Goal: Task Accomplishment & Management: Manage account settings

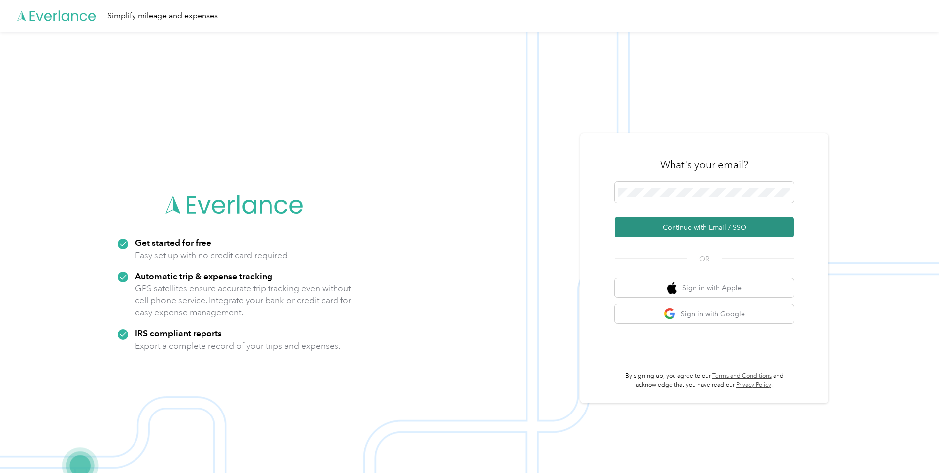
click at [646, 222] on button "Continue with Email / SSO" at bounding box center [704, 227] width 179 height 21
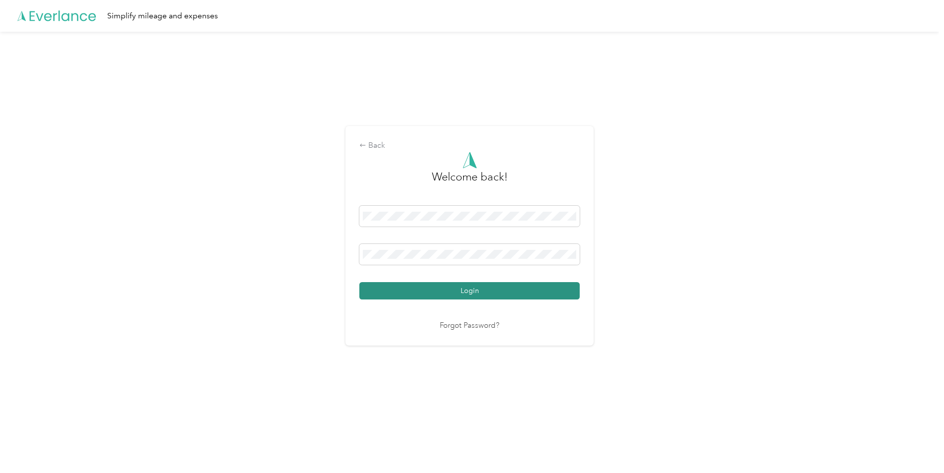
click at [480, 295] on button "Login" at bounding box center [469, 290] width 220 height 17
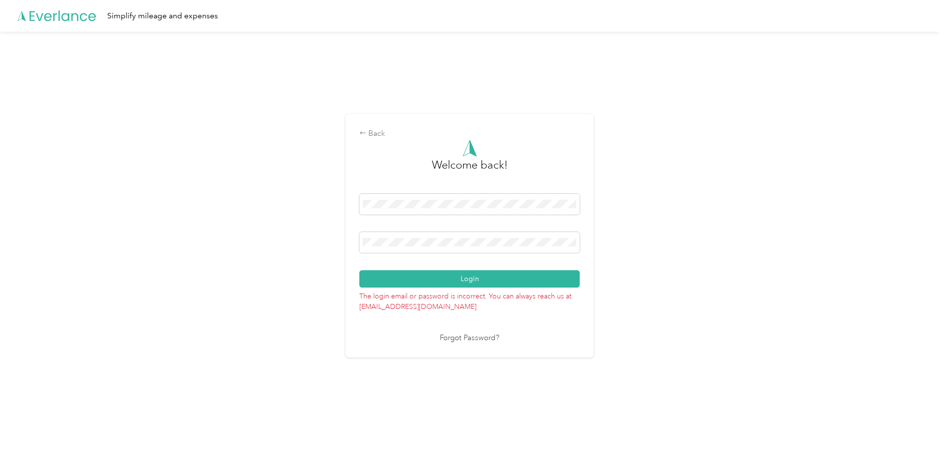
click at [467, 338] on link "Forgot Password?" at bounding box center [470, 338] width 60 height 11
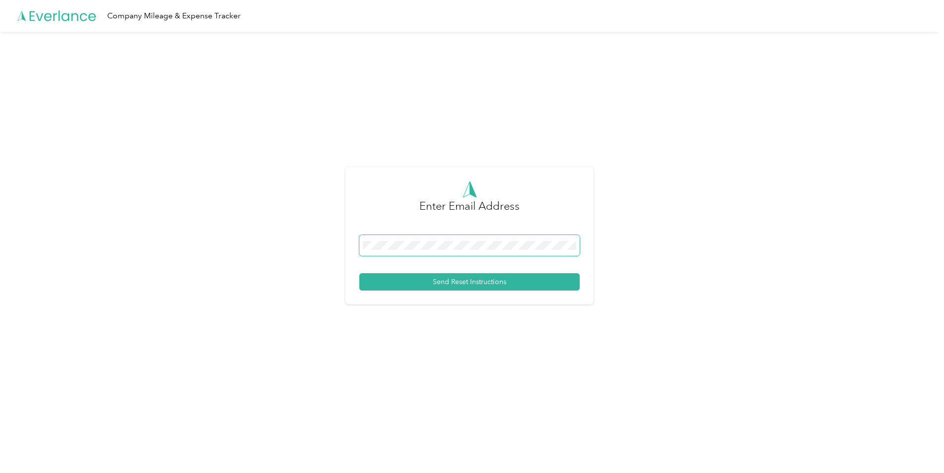
click at [410, 250] on span at bounding box center [469, 245] width 220 height 21
click at [431, 279] on button "Send Reset Instructions" at bounding box center [469, 281] width 220 height 17
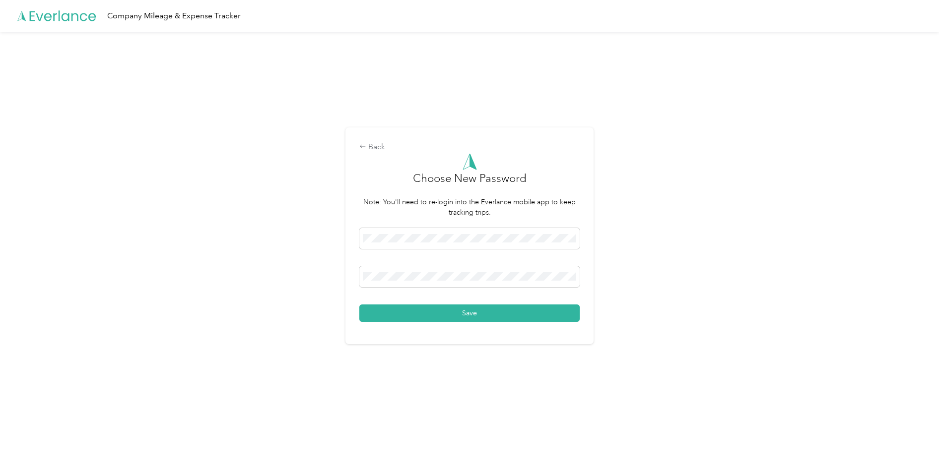
click at [167, 265] on div "Back Choose New Password Note: You'll need to re-login into the Everlance mobil…" at bounding box center [469, 240] width 939 height 417
click at [465, 309] on button "Save" at bounding box center [469, 313] width 220 height 17
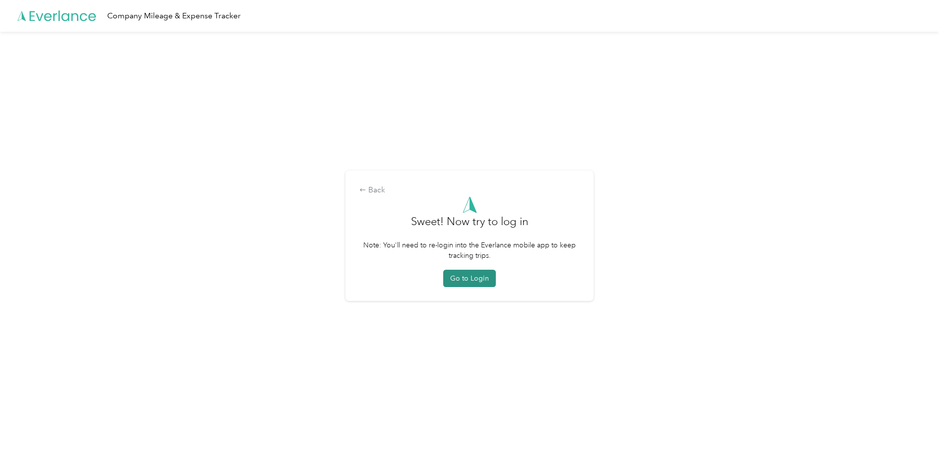
click at [475, 277] on button "Go to Login" at bounding box center [469, 278] width 53 height 17
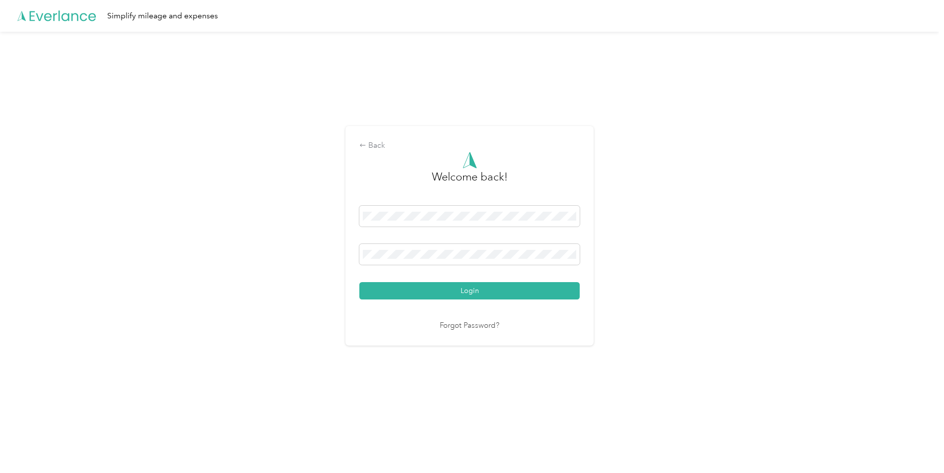
click at [331, 254] on div "Back Welcome back! Login Forgot Password?" at bounding box center [469, 240] width 939 height 417
click at [359, 282] on button "Login" at bounding box center [469, 290] width 220 height 17
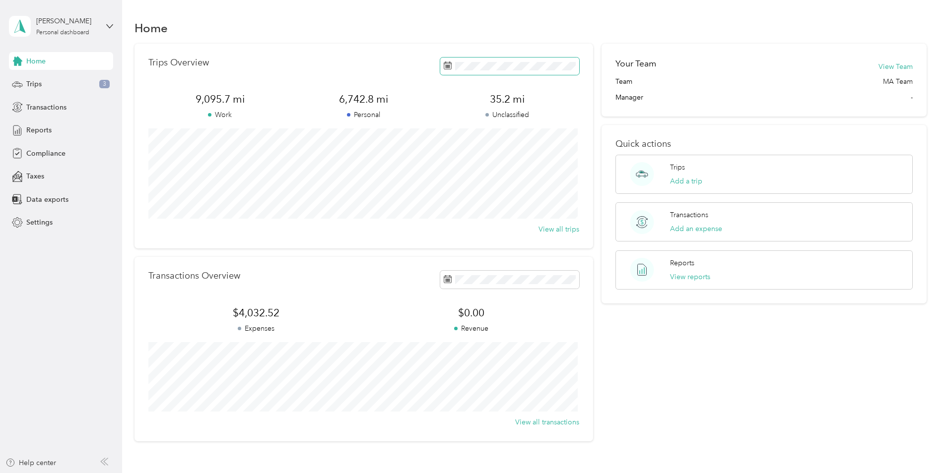
click at [444, 61] on span at bounding box center [447, 66] width 8 height 10
click at [446, 65] on icon at bounding box center [447, 66] width 8 height 8
click at [457, 122] on icon at bounding box center [456, 123] width 10 height 10
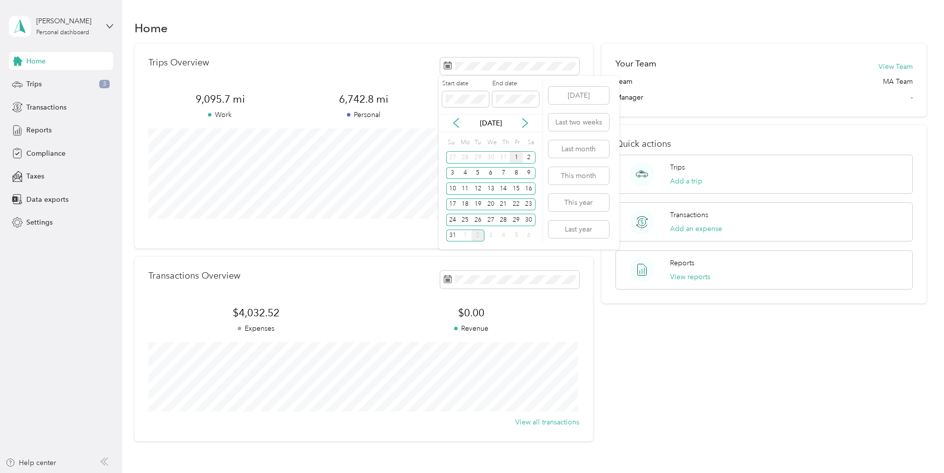
click at [516, 158] on div "1" at bounding box center [515, 157] width 13 height 12
click at [453, 236] on div "31" at bounding box center [452, 236] width 13 height 12
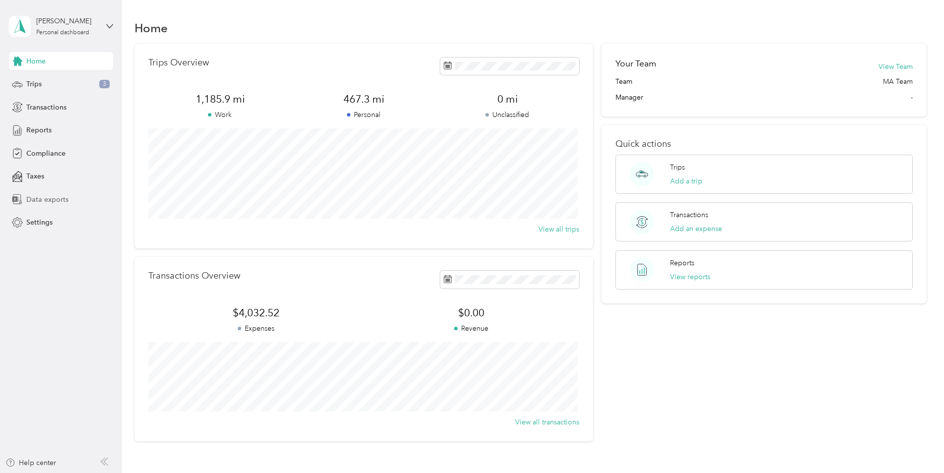
click at [52, 202] on span "Data exports" at bounding box center [47, 199] width 42 height 10
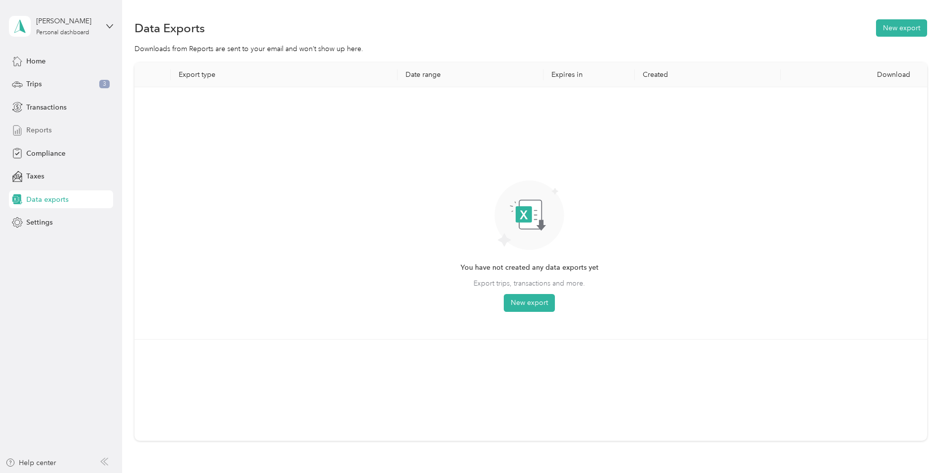
click at [46, 131] on span "Reports" at bounding box center [38, 130] width 25 height 10
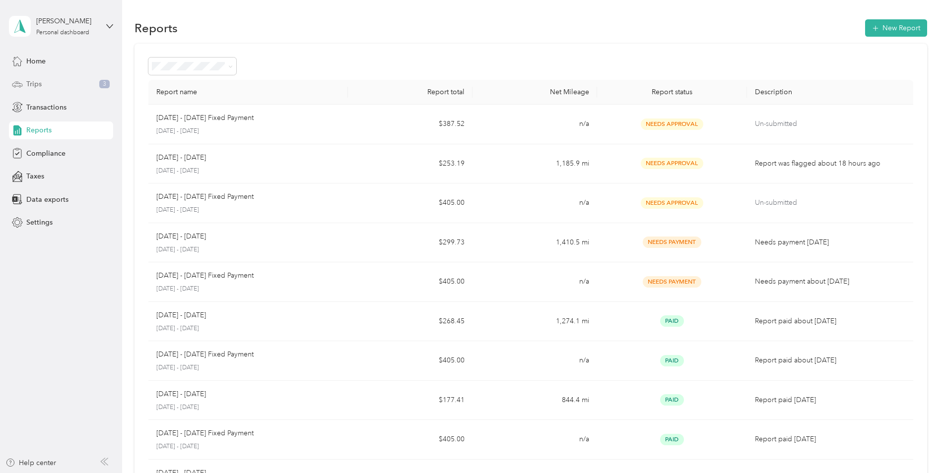
click at [45, 82] on div "Trips 3" at bounding box center [61, 84] width 104 height 18
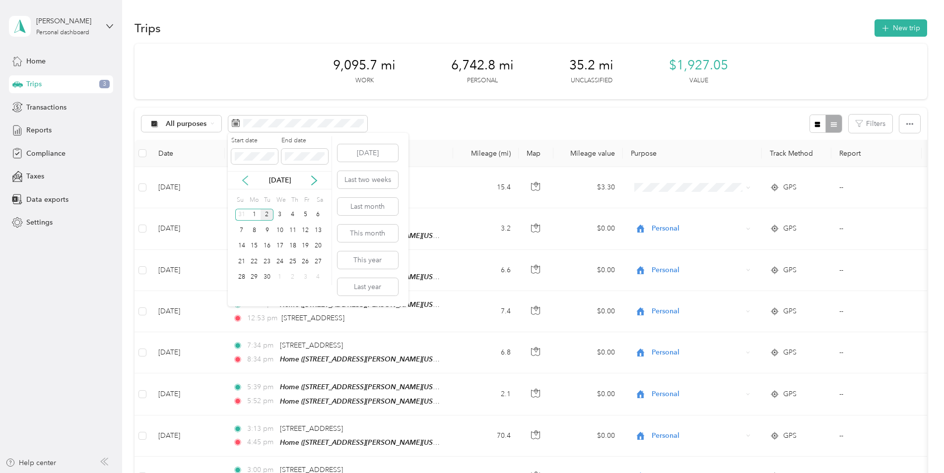
click at [241, 180] on icon at bounding box center [245, 181] width 10 height 10
click at [302, 215] on div "1" at bounding box center [305, 215] width 13 height 12
click at [240, 293] on div "31" at bounding box center [241, 293] width 13 height 12
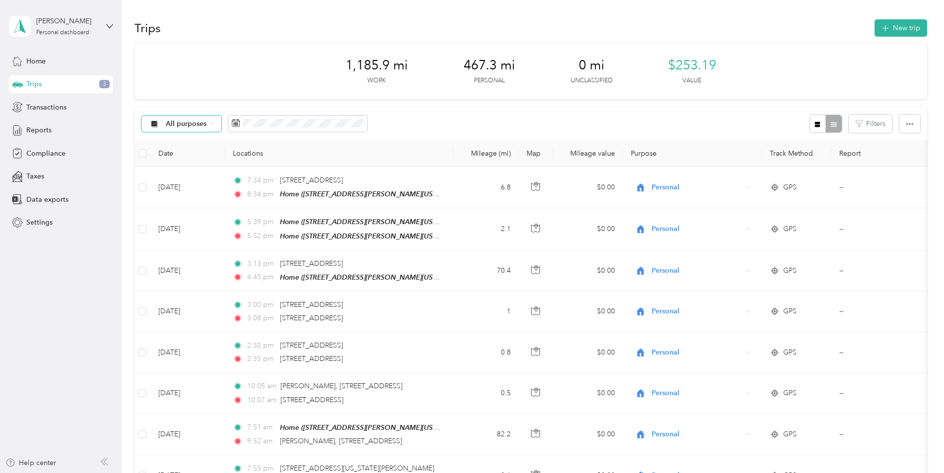
click at [214, 123] on div "All purposes" at bounding box center [181, 124] width 80 height 17
click at [178, 176] on span "Ryder" at bounding box center [190, 176] width 48 height 10
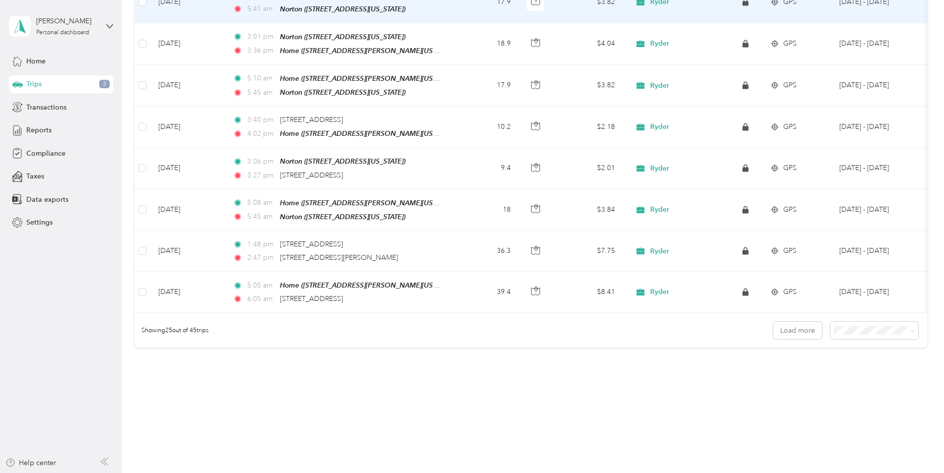
scroll to position [893, 0]
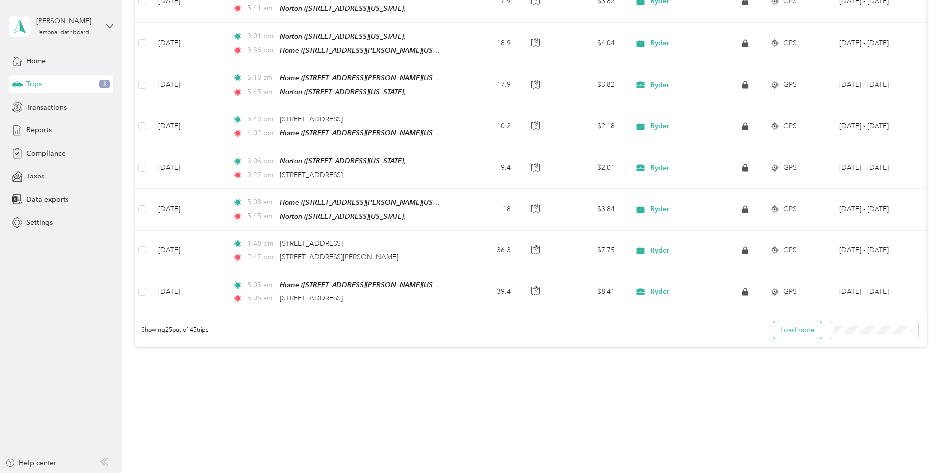
click at [797, 321] on button "Load more" at bounding box center [797, 329] width 49 height 17
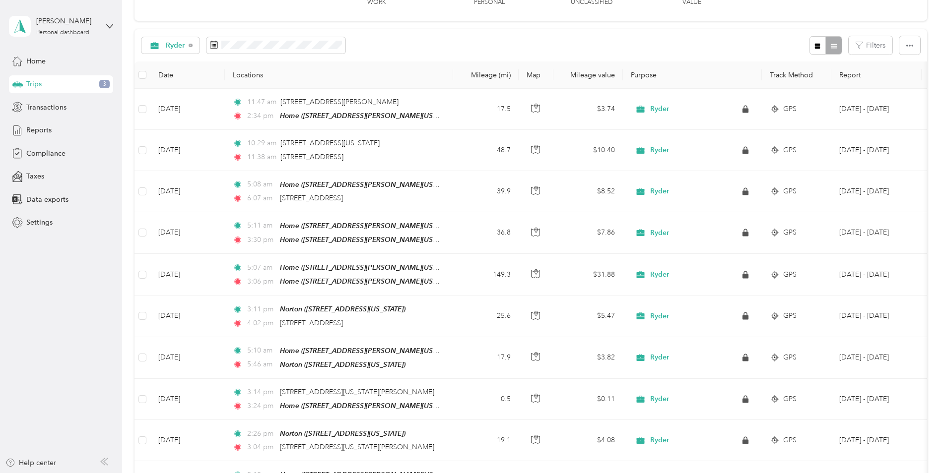
scroll to position [0, 0]
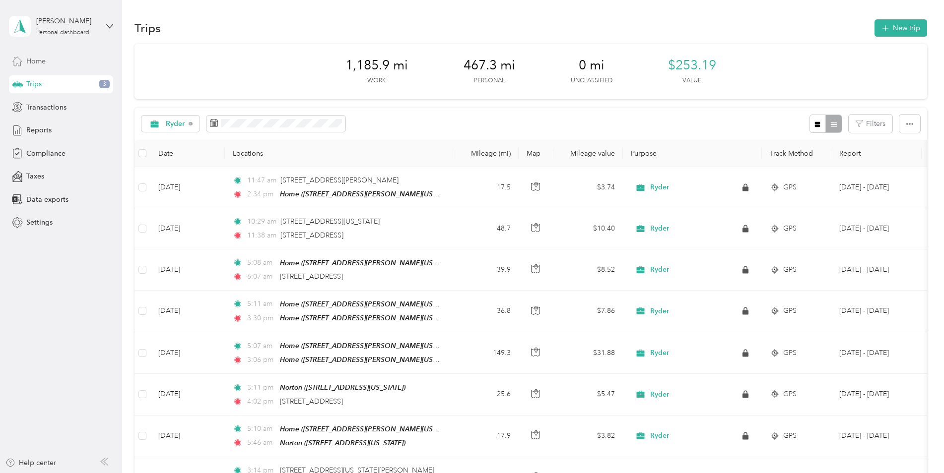
click at [57, 61] on div "Home" at bounding box center [61, 61] width 104 height 18
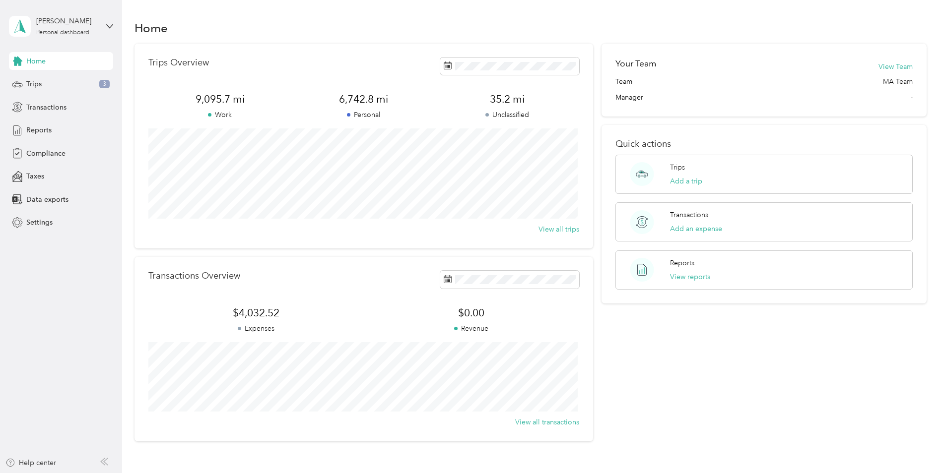
click at [511, 102] on span "35.2 mi" at bounding box center [507, 99] width 143 height 14
click at [508, 97] on span "35.2 mi" at bounding box center [507, 99] width 143 height 14
click at [67, 83] on div "Trips 3" at bounding box center [61, 84] width 104 height 18
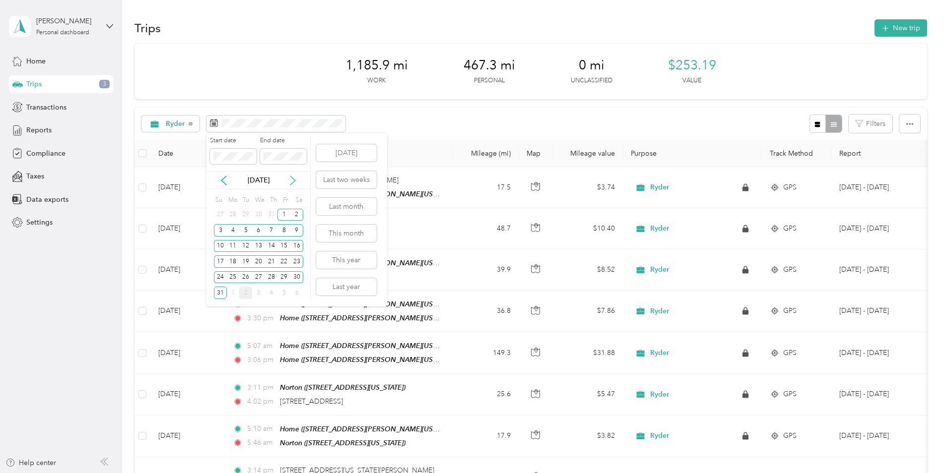
click at [289, 179] on icon at bounding box center [293, 181] width 10 height 10
click at [233, 214] on div "1" at bounding box center [233, 215] width 13 height 12
click at [257, 215] on div "3" at bounding box center [258, 215] width 13 height 12
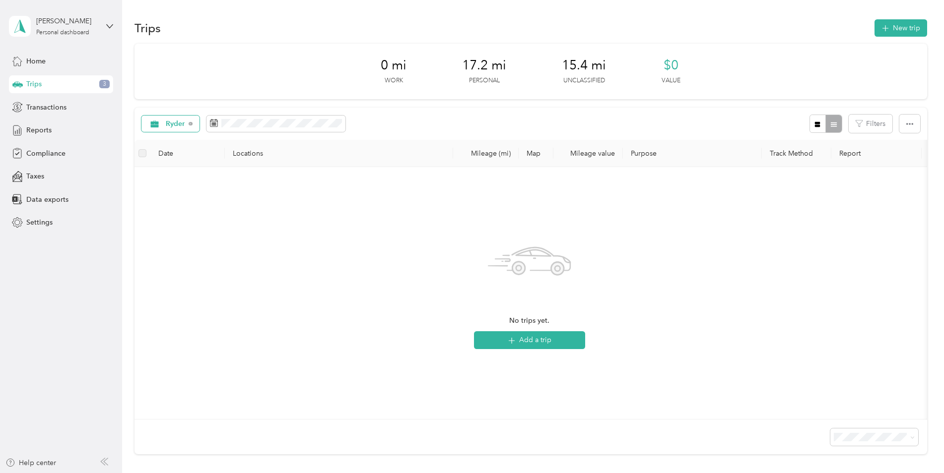
click at [163, 124] on span "Ryder" at bounding box center [166, 124] width 37 height 8
click at [174, 139] on span "All purposes" at bounding box center [186, 138] width 41 height 10
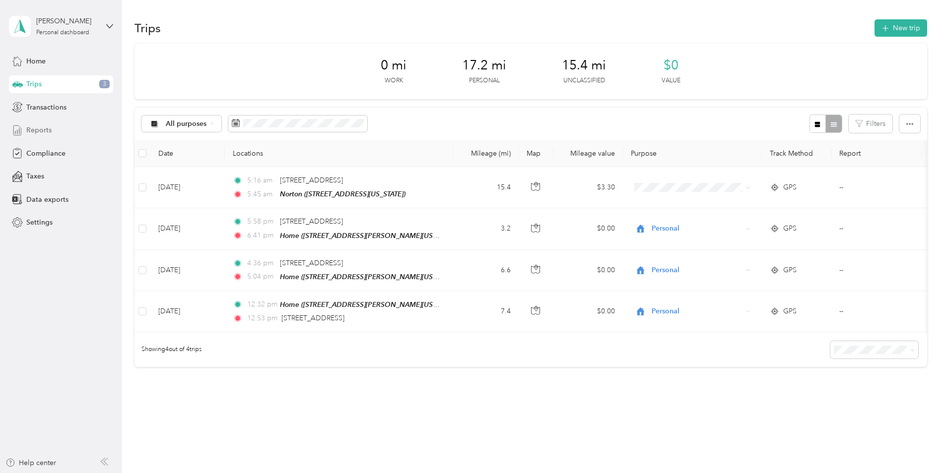
click at [38, 129] on span "Reports" at bounding box center [38, 130] width 25 height 10
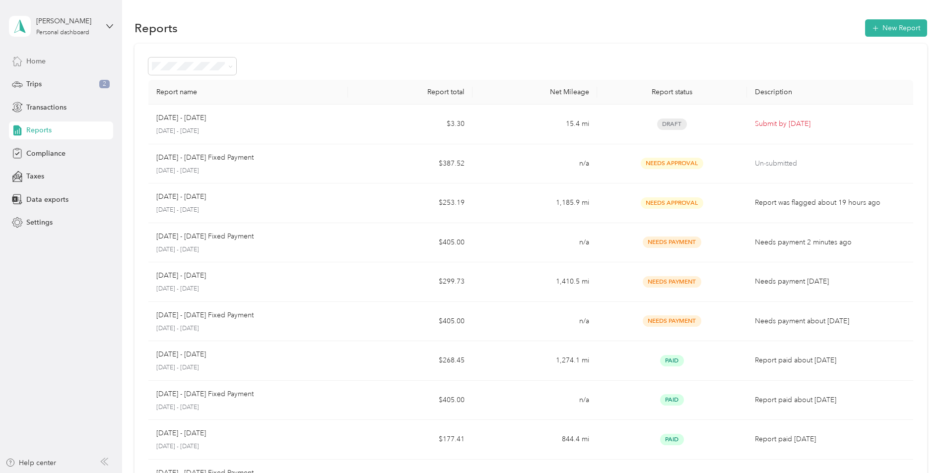
click at [34, 56] on span "Home" at bounding box center [35, 61] width 19 height 10
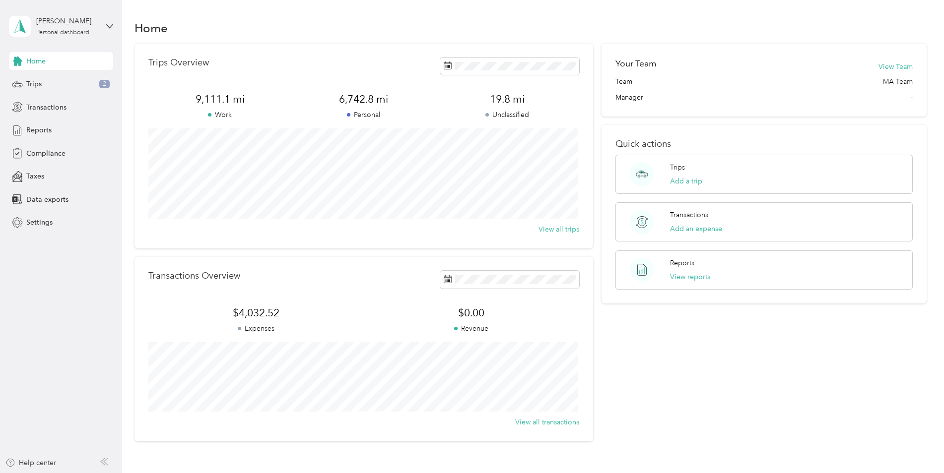
click at [39, 62] on span "Home" at bounding box center [35, 61] width 19 height 10
click at [33, 83] on span "Trips" at bounding box center [33, 84] width 15 height 10
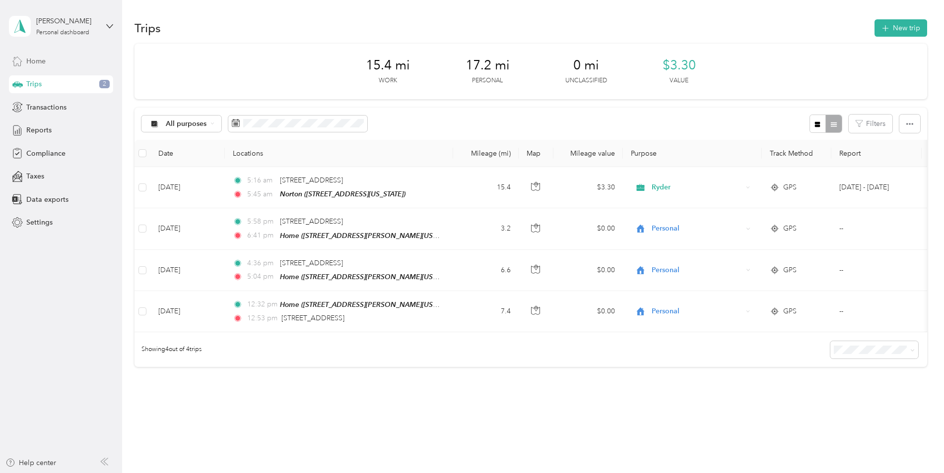
click at [34, 62] on span "Home" at bounding box center [35, 61] width 19 height 10
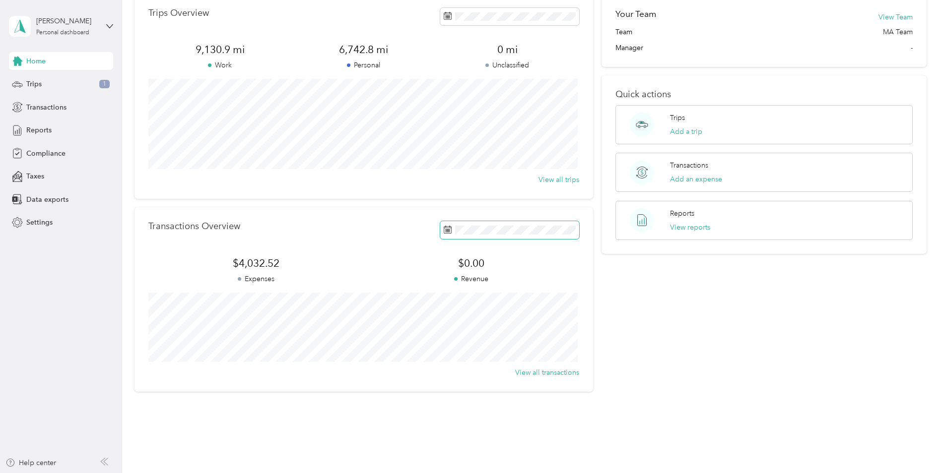
scroll to position [70, 0]
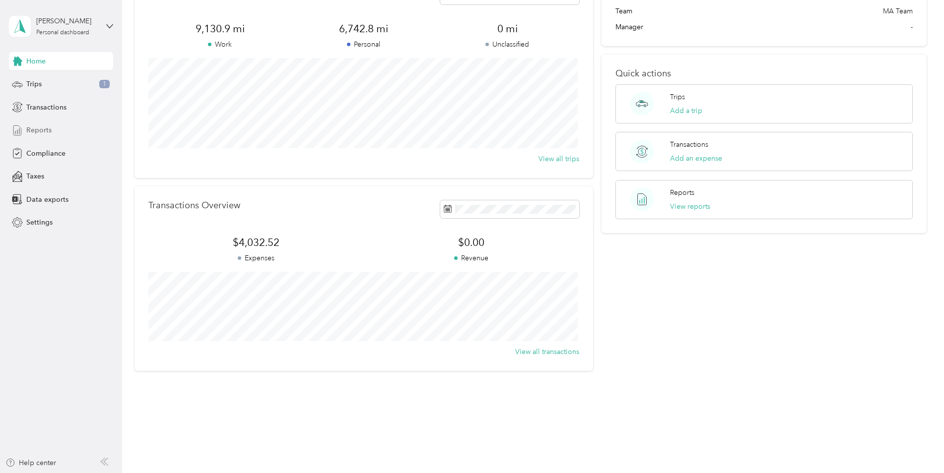
click at [48, 126] on span "Reports" at bounding box center [38, 130] width 25 height 10
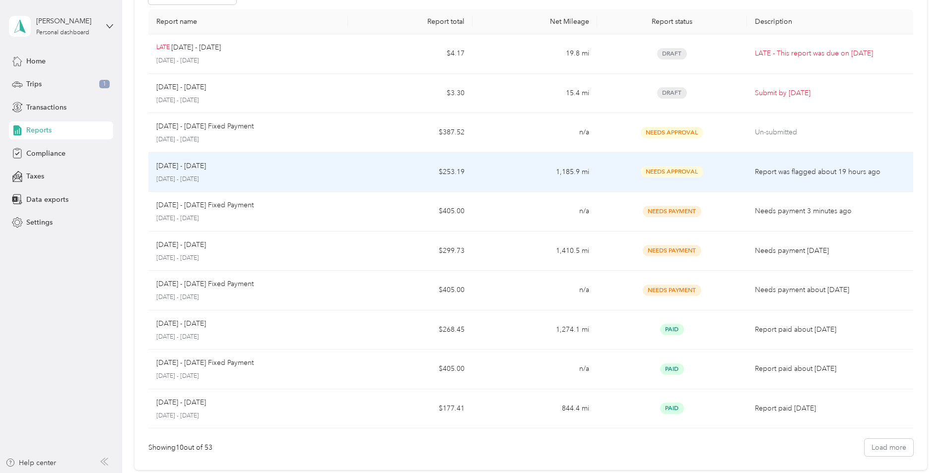
click at [248, 180] on p "August 1 - 31, 2025" at bounding box center [248, 179] width 184 height 9
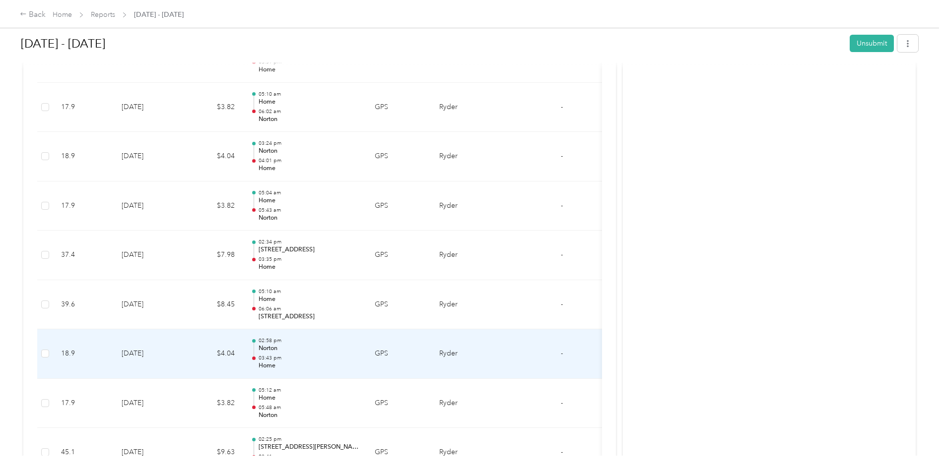
scroll to position [1339, 0]
